Goal: Task Accomplishment & Management: Manage account settings

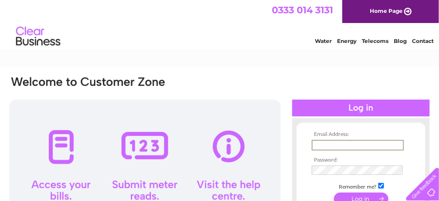
click at [316, 148] on input "text" at bounding box center [358, 145] width 92 height 11
click at [316, 144] on input "text" at bounding box center [358, 145] width 92 height 11
type input "liz@atm.uk.net"
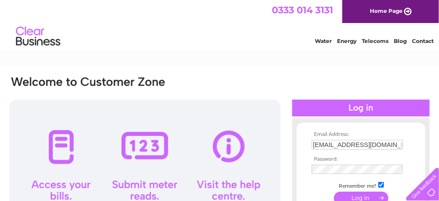
click at [371, 197] on input "submit" at bounding box center [361, 198] width 55 height 12
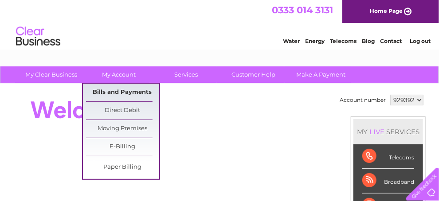
click at [120, 92] on link "Bills and Payments" at bounding box center [122, 93] width 73 height 18
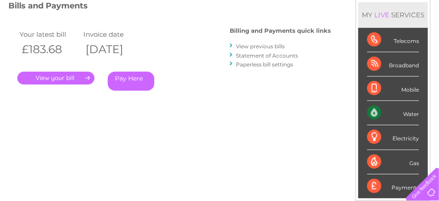
scroll to position [133, 0]
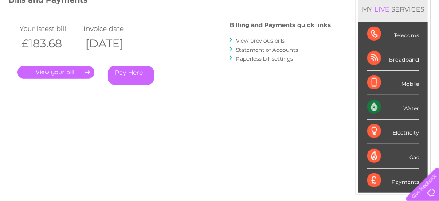
click at [55, 72] on link "." at bounding box center [55, 72] width 77 height 13
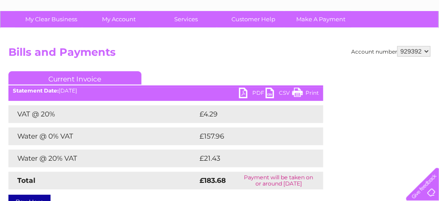
scroll to position [89, 0]
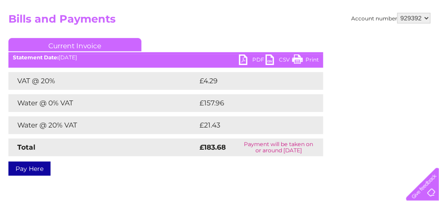
click at [300, 58] on link "Print" at bounding box center [305, 61] width 27 height 13
click at [246, 61] on link "PDF" at bounding box center [252, 61] width 27 height 13
click at [348, 156] on div "Account number 929392 Bills and Payments Current Invoice PDF CSV Print £4.29" at bounding box center [219, 93] width 422 height 160
